Goal: Task Accomplishment & Management: Manage account settings

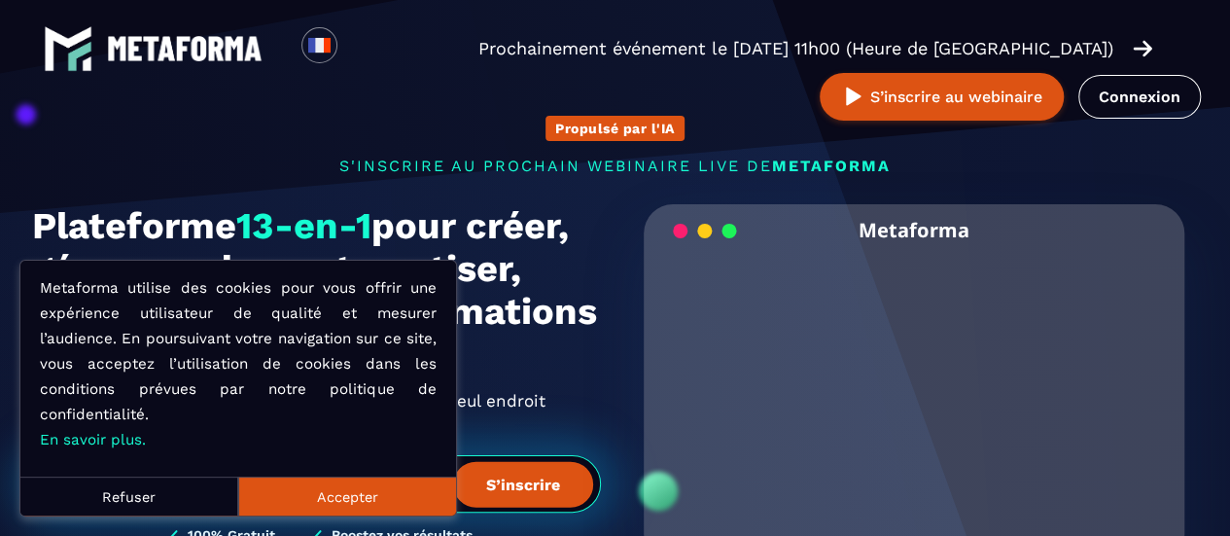
click at [377, 496] on button "Accepter" at bounding box center [347, 495] width 218 height 39
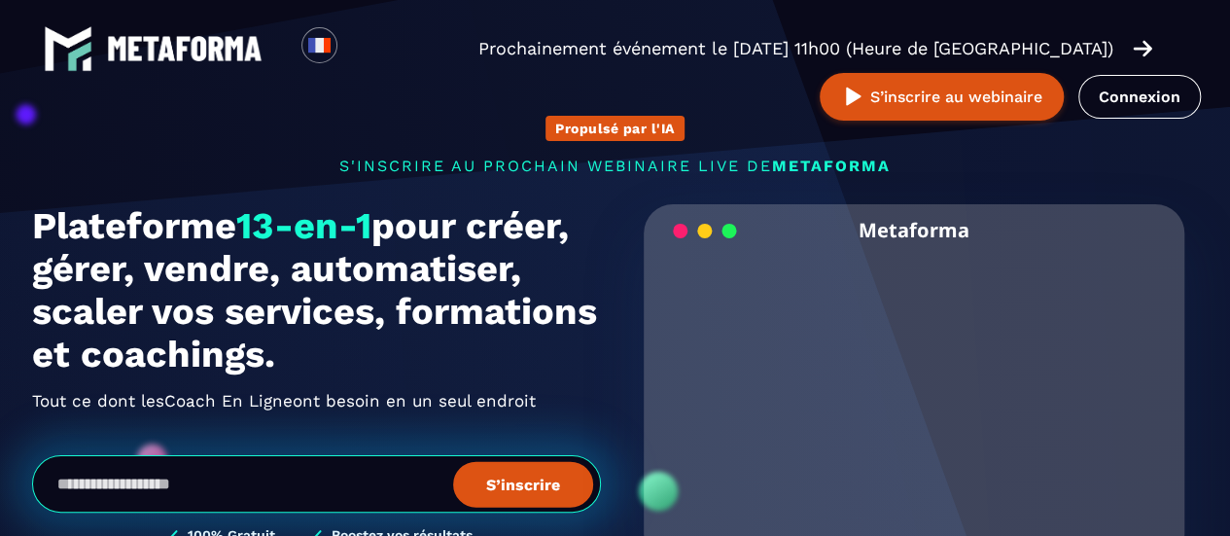
drag, startPoint x: 1235, startPoint y: 36, endPoint x: 801, endPoint y: 193, distance: 461.3
click at [801, 193] on div "Propulsé par l'IA s'inscrire au prochain webinaire live de METAFORMA Prochainem…" at bounding box center [616, 348] width 1206 height 544
click at [1152, 98] on link "Connexion" at bounding box center [1139, 97] width 123 height 44
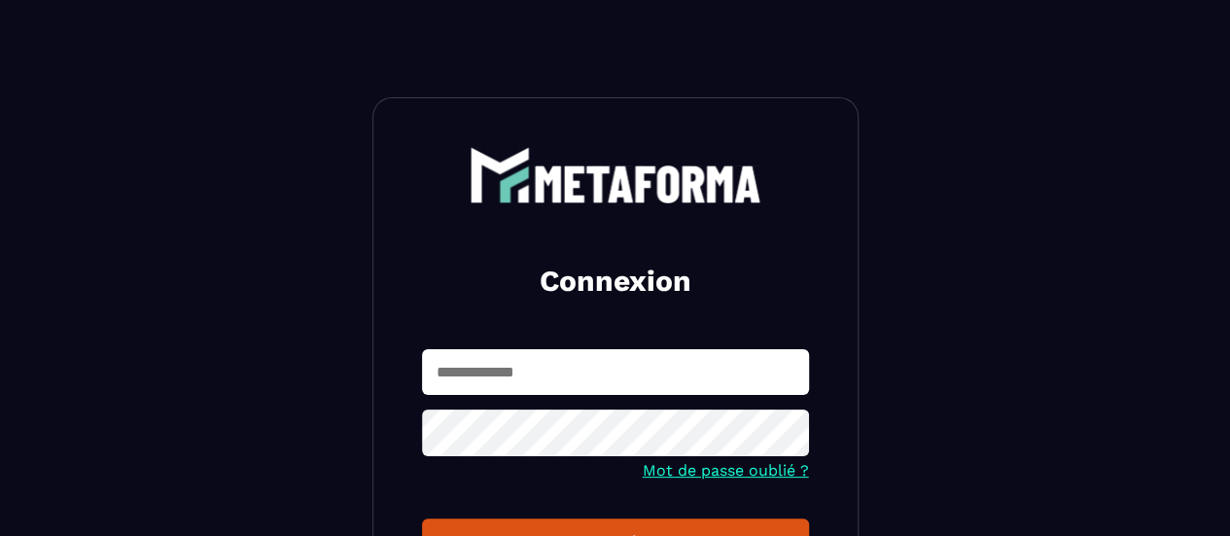
click at [661, 379] on input "text" at bounding box center [615, 372] width 387 height 46
type input "**********"
click at [662, 521] on button "Connexion" at bounding box center [615, 541] width 387 height 46
